Goal: Task Accomplishment & Management: Manage account settings

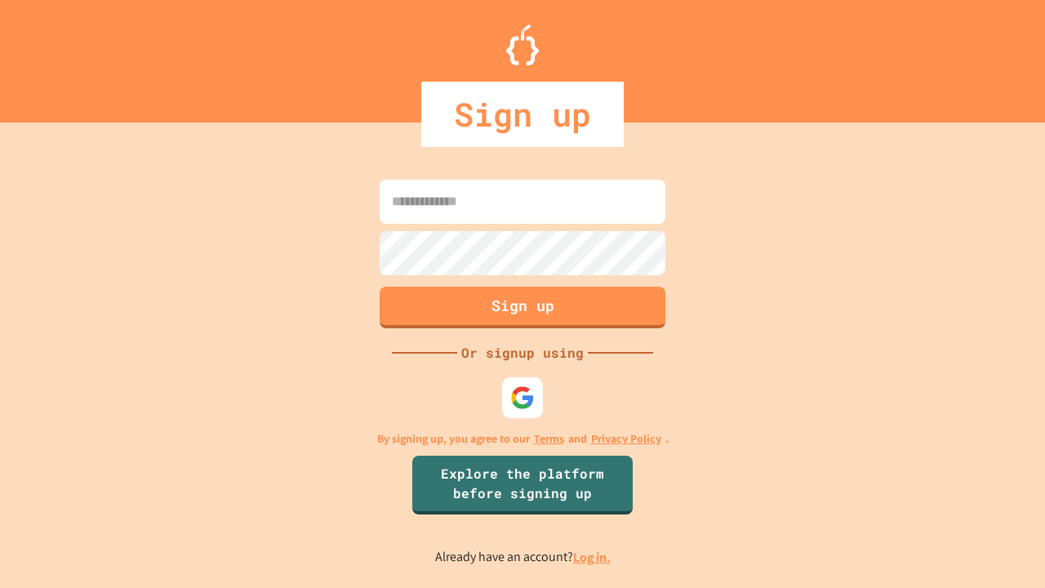
click at [593, 557] on link "Log in." at bounding box center [592, 556] width 38 height 17
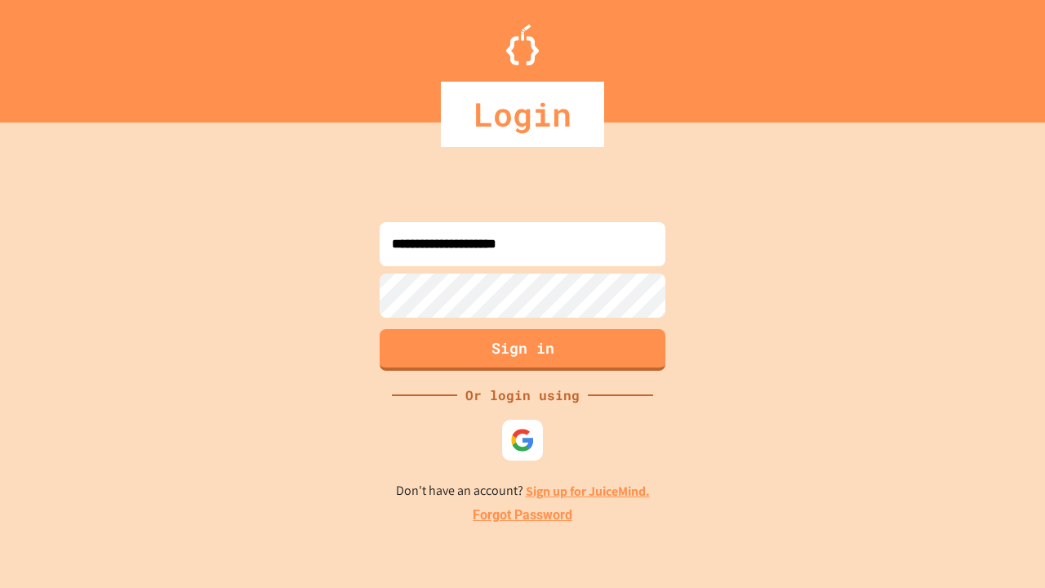
type input "**********"
